Goal: Task Accomplishment & Management: Use online tool/utility

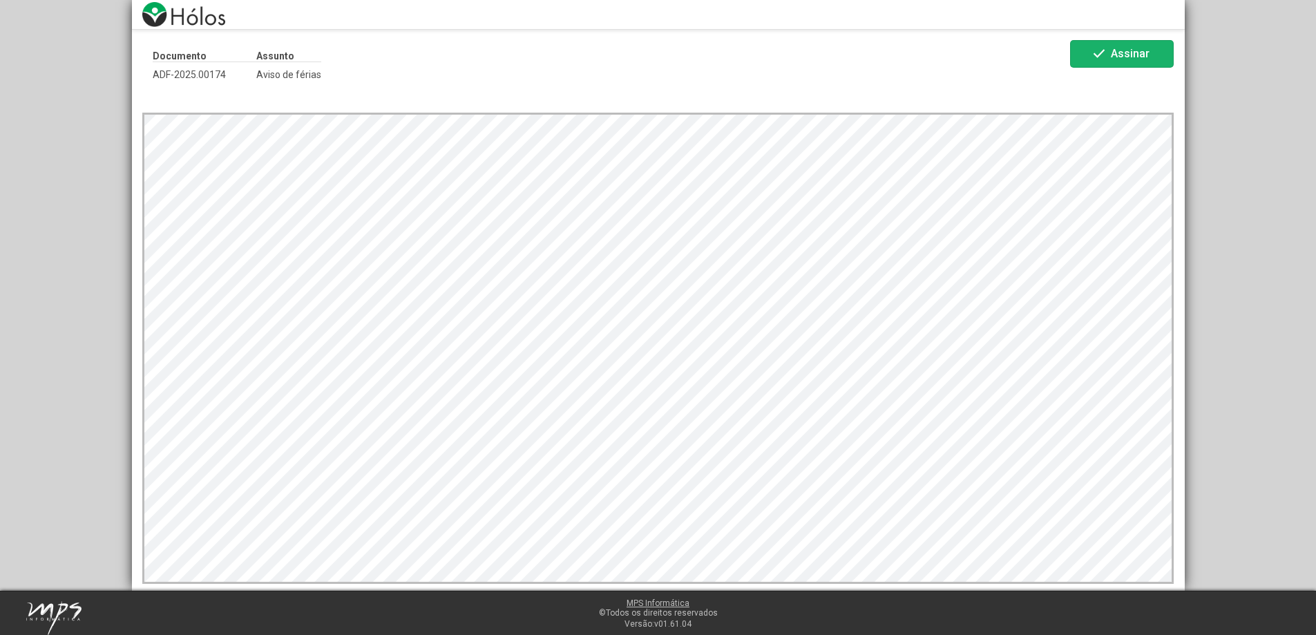
click at [1112, 52] on span "Assinar" at bounding box center [1130, 53] width 39 height 13
click at [1140, 52] on span "Assinar" at bounding box center [1130, 53] width 39 height 13
